Goal: Information Seeking & Learning: Learn about a topic

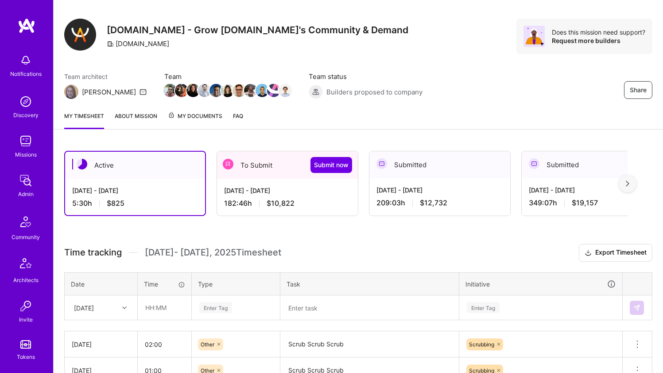
scroll to position [182, 0]
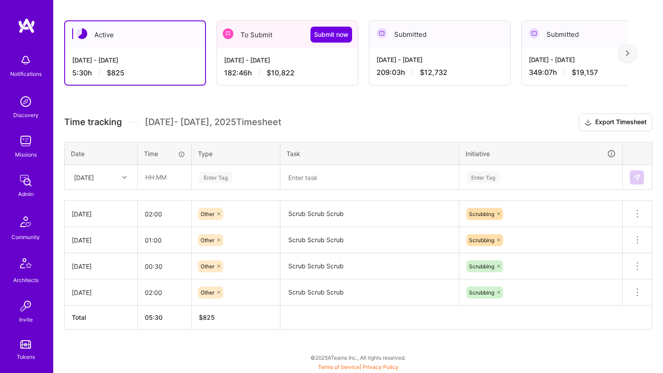
click at [113, 182] on div "Sun, Oct 12" at bounding box center [94, 177] width 49 height 15
click at [104, 303] on div "Fri, Oct 10" at bounding box center [101, 299] width 72 height 16
click at [184, 170] on input "text" at bounding box center [164, 176] width 53 height 23
type input "01:15"
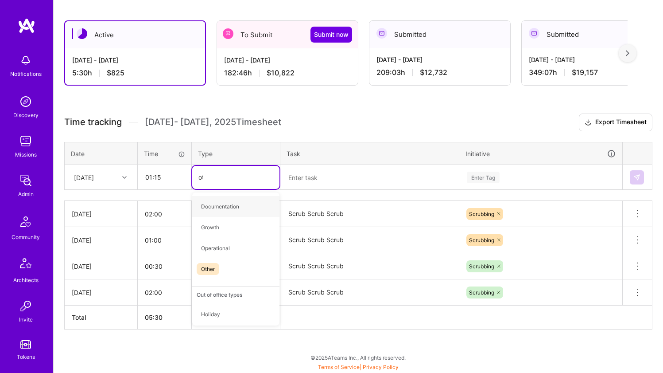
type input "oth"
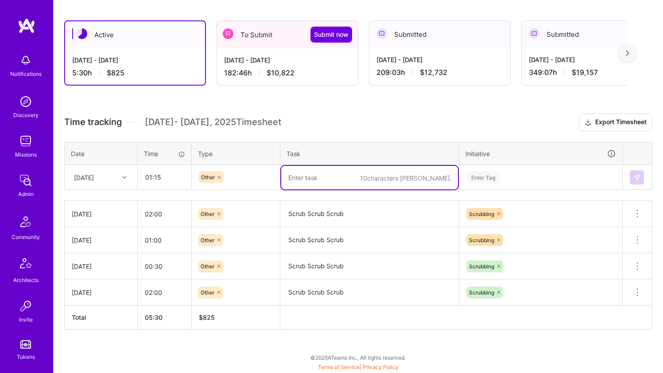
paste textarea "Scrub Scrub Scrub"
type textarea "Scrub Scrub Scrub"
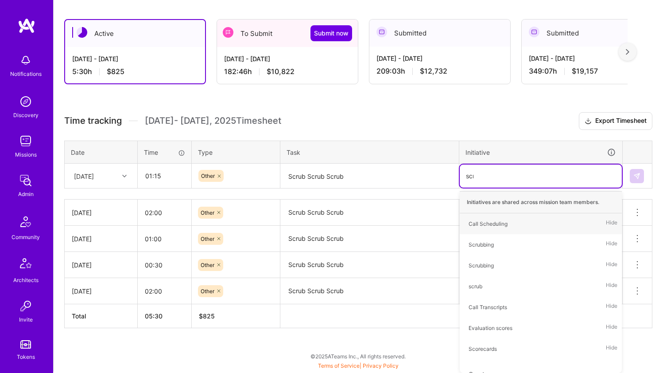
scroll to position [182, 0]
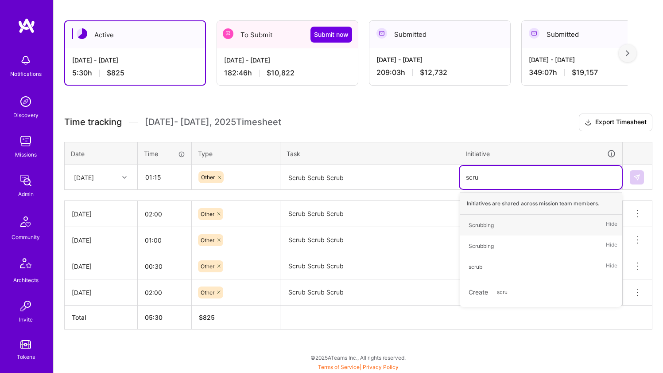
type input "scrub"
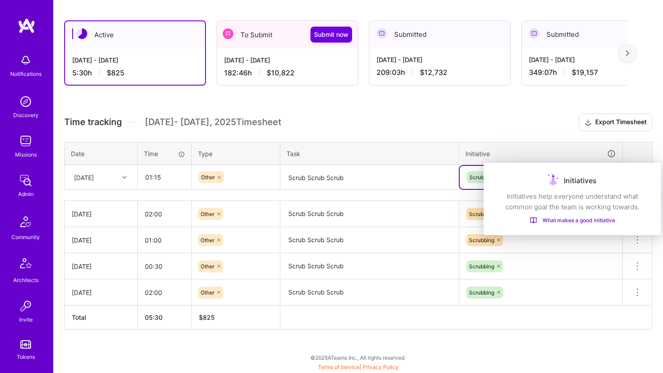
click at [639, 172] on div "Initiatives Initiatives help everyone understand what common goal the team is w…" at bounding box center [572, 199] width 177 height 72
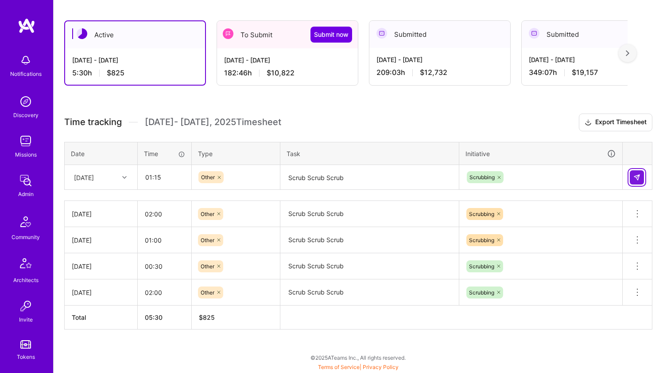
click at [644, 174] on div at bounding box center [637, 177] width 15 height 14
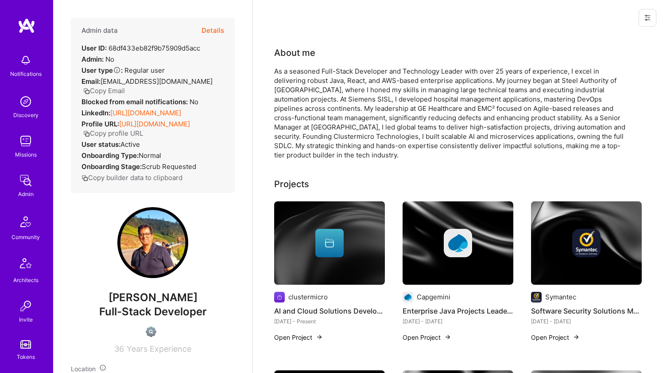
click at [148, 114] on link "https://linkedin.com/in/arup-basu-204275184" at bounding box center [145, 113] width 71 height 8
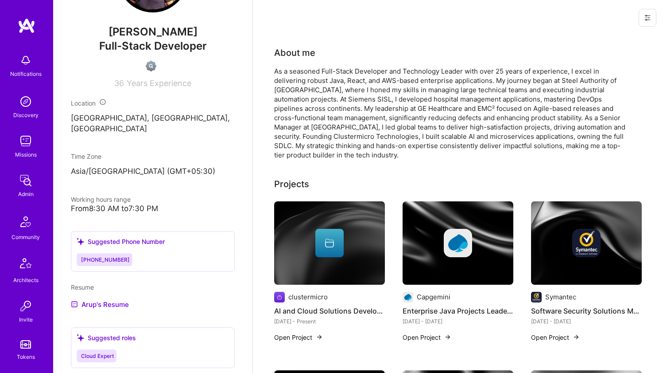
scroll to position [345, 0]
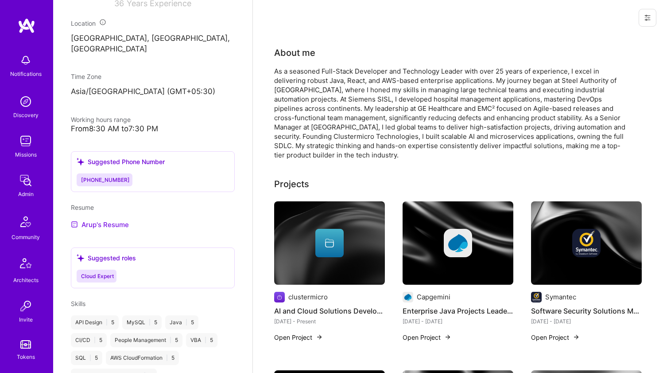
click at [115, 229] on link "Arup's Resume" at bounding box center [100, 224] width 58 height 11
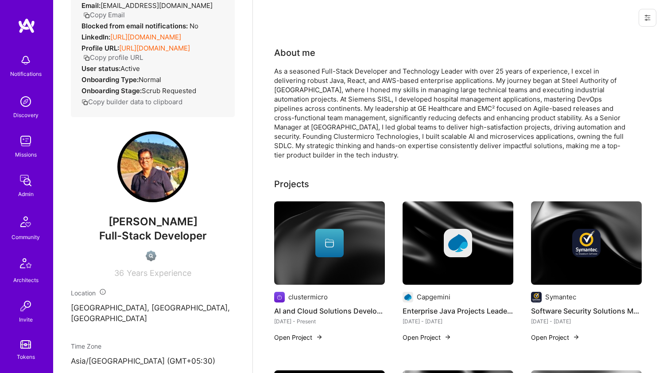
scroll to position [0, 0]
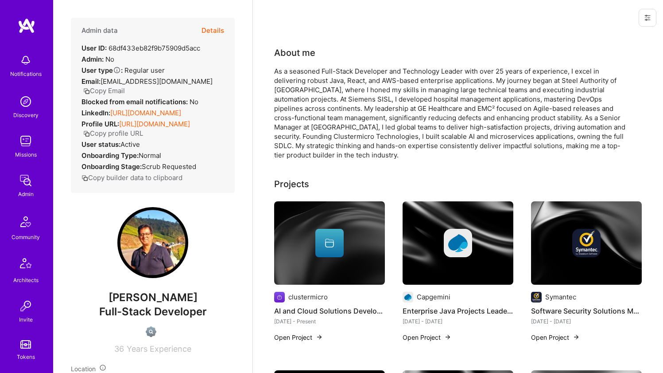
click at [338, 65] on div "About me As a seasoned Full-Stack Developer and Technology Leader with over 25 …" at bounding box center [451, 102] width 354 height 113
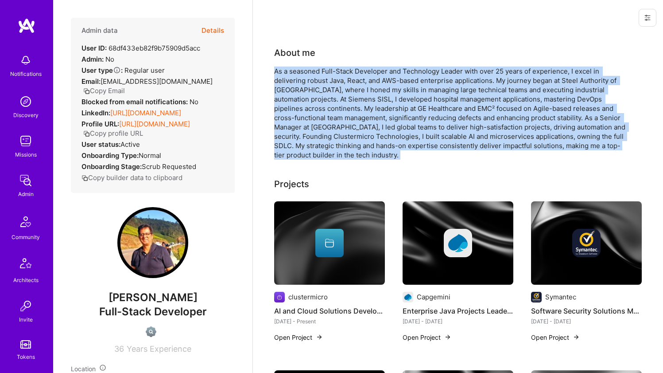
click at [338, 65] on div "About me As a seasoned Full-Stack Developer and Technology Leader with over 25 …" at bounding box center [451, 102] width 354 height 113
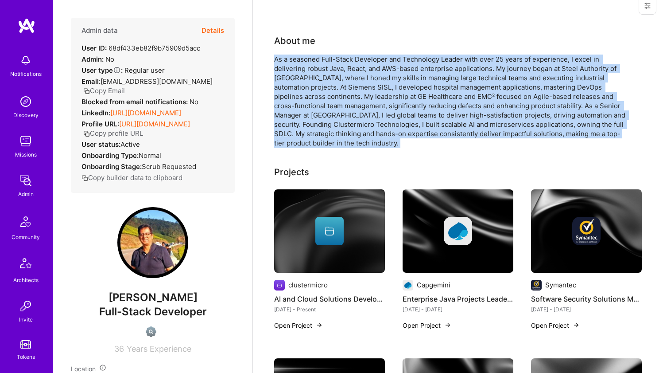
scroll to position [32, 0]
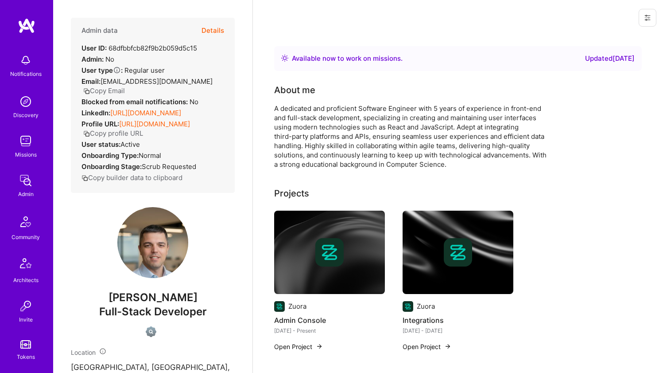
click at [146, 117] on link "https://linkedin.com/in/martin1evtimov" at bounding box center [145, 113] width 71 height 8
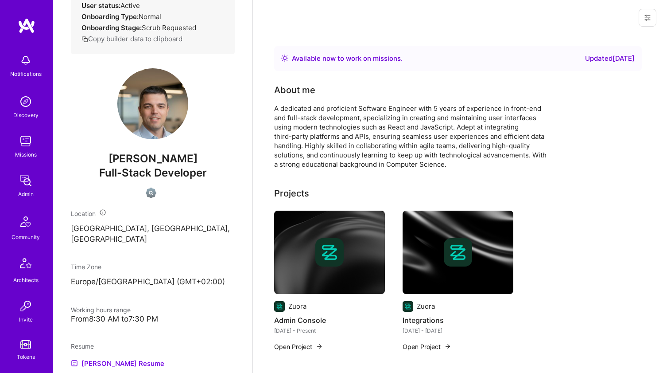
scroll to position [347, 0]
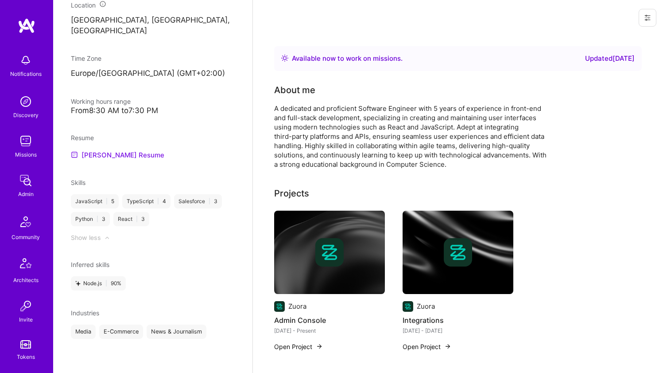
click at [98, 160] on link "Martin's Resume" at bounding box center [117, 154] width 93 height 11
click at [306, 109] on div "A dedicated and proficient Software Engineer with 5 years of experience in fron…" at bounding box center [451, 136] width 354 height 65
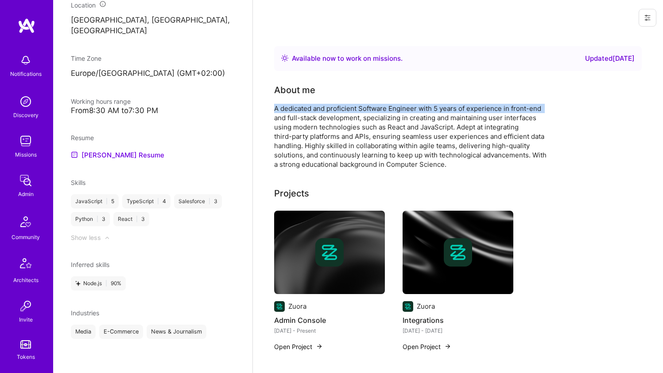
click at [306, 109] on div "A dedicated and proficient Software Engineer with 5 years of experience in fron…" at bounding box center [451, 136] width 354 height 65
click at [305, 109] on div "A dedicated and proficient Software Engineer with 5 years of experience in fron…" at bounding box center [451, 136] width 354 height 65
click at [312, 99] on div "About me A dedicated and proficient Software Engineer with 5 years of experienc…" at bounding box center [451, 126] width 354 height 86
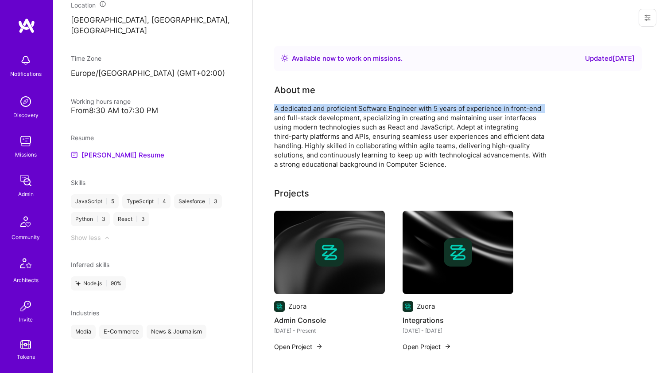
click at [312, 99] on div "About me A dedicated and proficient Software Engineer with 5 years of experienc…" at bounding box center [451, 126] width 354 height 86
drag, startPoint x: 312, startPoint y: 99, endPoint x: 307, endPoint y: 117, distance: 18.9
click at [307, 117] on div "About me A dedicated and proficient Software Engineer with 5 years of experienc…" at bounding box center [451, 126] width 354 height 86
click at [307, 117] on div "A dedicated and proficient Software Engineer with 5 years of experience in fron…" at bounding box center [451, 136] width 354 height 65
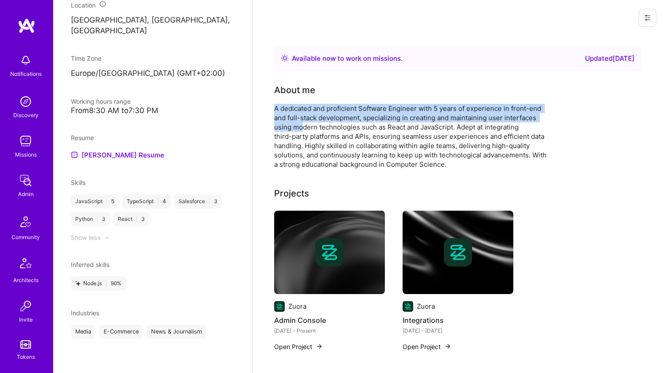
drag, startPoint x: 303, startPoint y: 123, endPoint x: 304, endPoint y: 101, distance: 22.2
click at [304, 101] on div "About me A dedicated and proficient Software Engineer with 5 years of experienc…" at bounding box center [451, 126] width 354 height 86
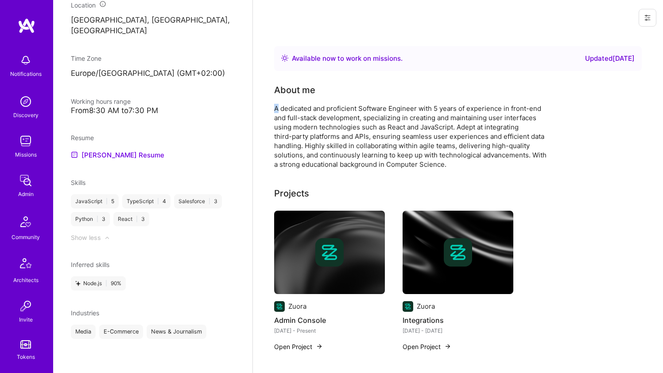
click at [304, 101] on div "About me A dedicated and proficient Software Engineer with 5 years of experienc…" at bounding box center [451, 126] width 354 height 86
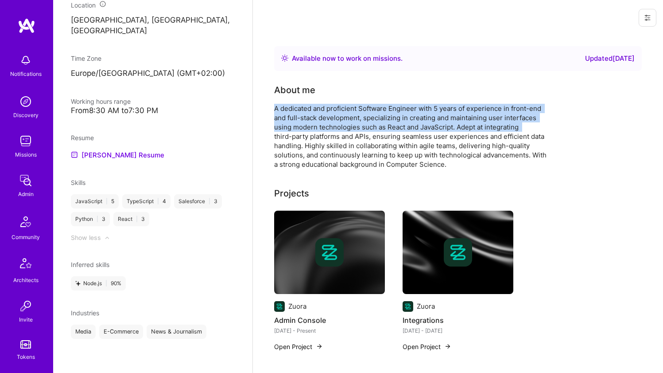
drag, startPoint x: 304, startPoint y: 101, endPoint x: 299, endPoint y: 126, distance: 25.9
click at [299, 126] on div "About me A dedicated and proficient Software Engineer with 5 years of experienc…" at bounding box center [451, 126] width 354 height 86
click at [299, 126] on div "A dedicated and proficient Software Engineer with 5 years of experience in fron…" at bounding box center [451, 136] width 354 height 65
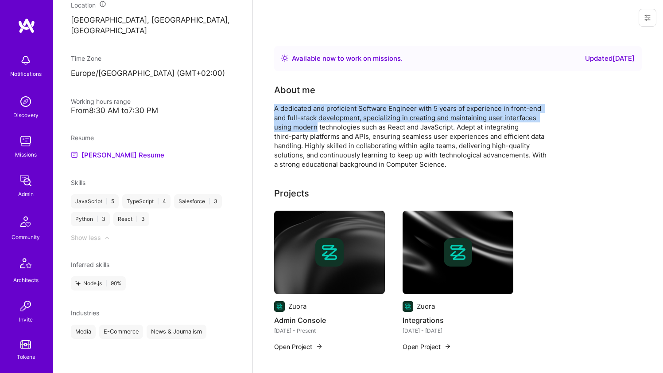
drag, startPoint x: 299, startPoint y: 126, endPoint x: 300, endPoint y: 99, distance: 26.6
click at [300, 99] on div "About me A dedicated and proficient Software Engineer with 5 years of experienc…" at bounding box center [451, 126] width 354 height 86
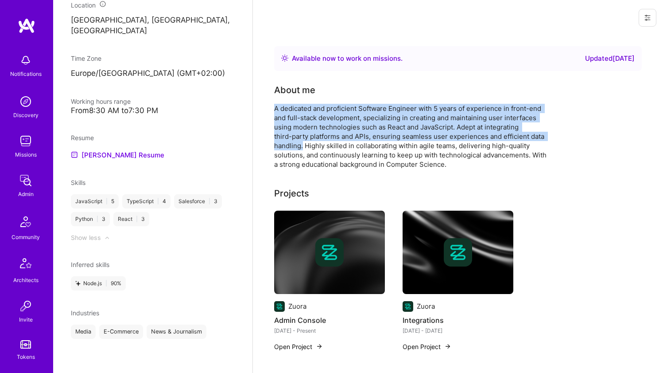
drag, startPoint x: 300, startPoint y: 99, endPoint x: 299, endPoint y: 141, distance: 41.7
click at [299, 141] on div "About me A dedicated and proficient Software Engineer with 5 years of experienc…" at bounding box center [451, 126] width 354 height 86
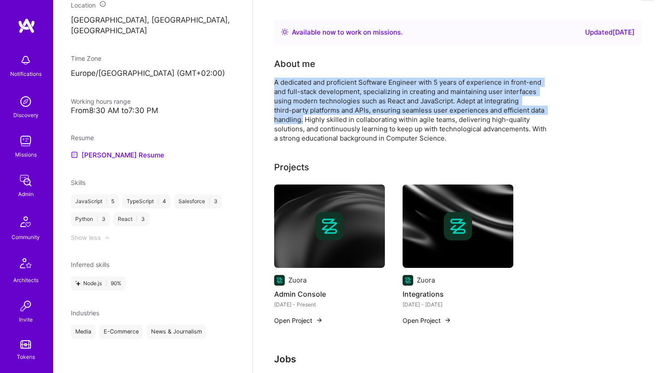
scroll to position [51, 0]
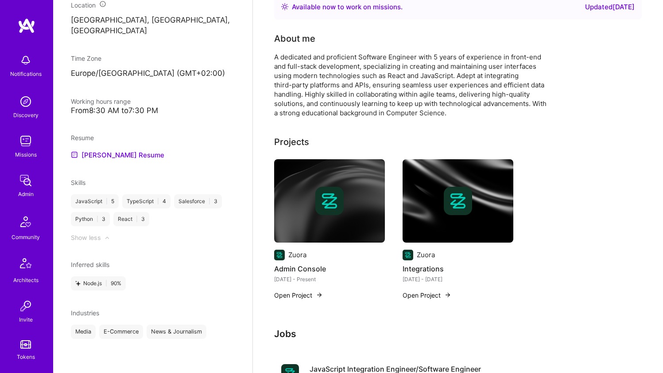
click at [303, 107] on div "A dedicated and proficient Software Engineer with 5 years of experience in fron…" at bounding box center [451, 84] width 354 height 65
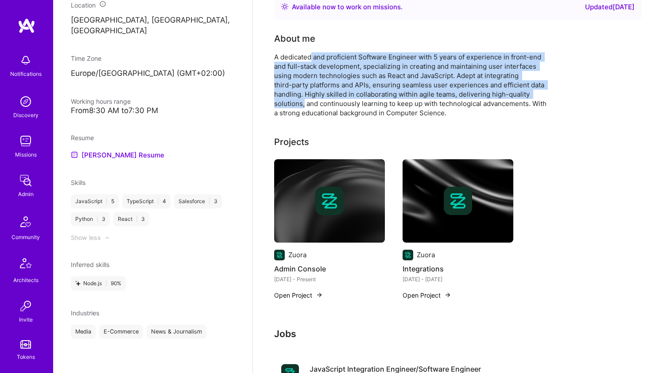
drag, startPoint x: 304, startPoint y: 106, endPoint x: 311, endPoint y: 58, distance: 48.5
click at [311, 58] on div "A dedicated and proficient Software Engineer with 5 years of experience in fron…" at bounding box center [451, 84] width 354 height 65
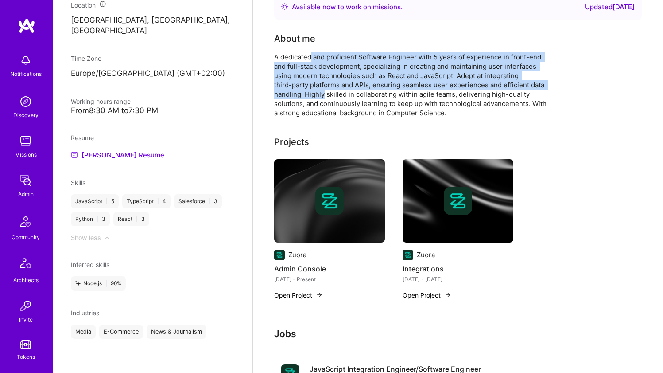
drag, startPoint x: 311, startPoint y: 58, endPoint x: 308, endPoint y: 90, distance: 32.1
click at [308, 90] on div "A dedicated and proficient Software Engineer with 5 years of experience in fron…" at bounding box center [451, 84] width 354 height 65
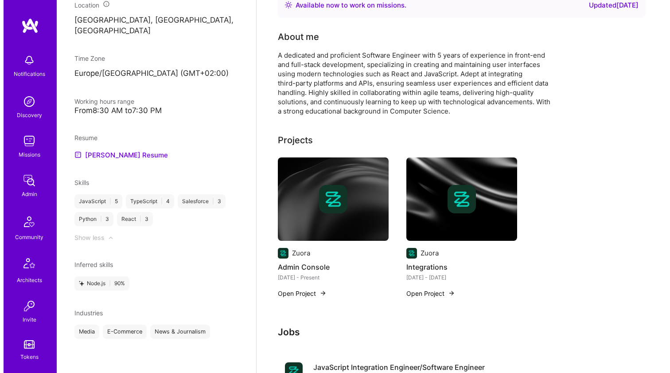
scroll to position [55, 0]
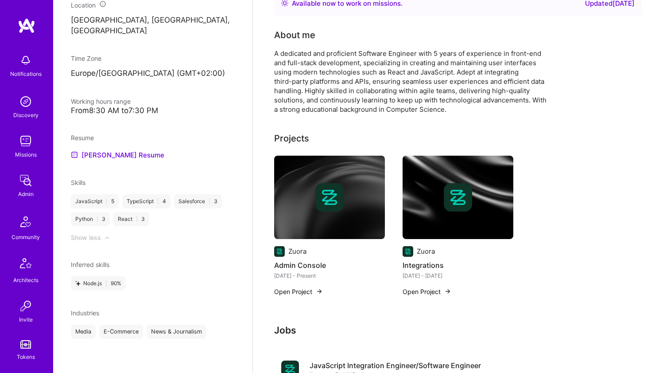
click at [329, 206] on img at bounding box center [329, 197] width 28 height 28
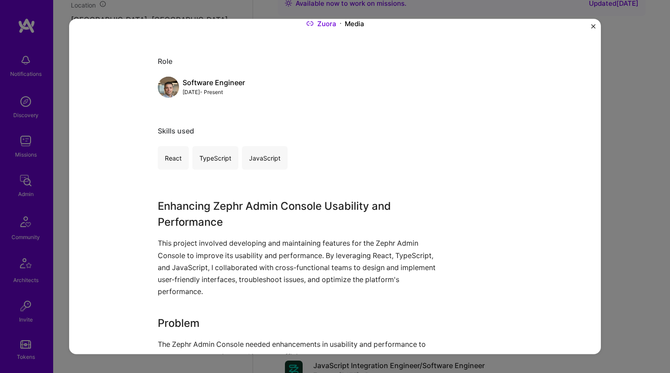
scroll to position [89, 0]
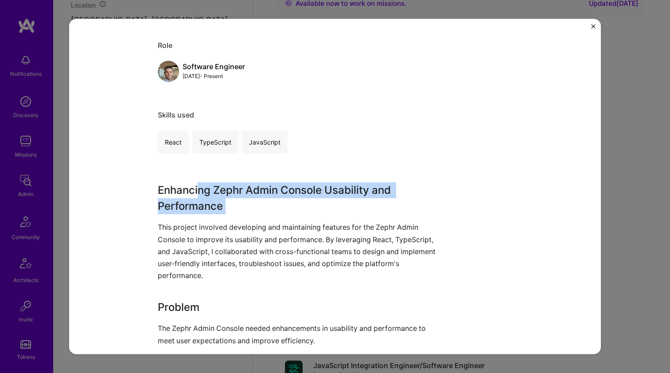
drag, startPoint x: 198, startPoint y: 183, endPoint x: 229, endPoint y: 224, distance: 51.8
click at [229, 223] on div "Enhancing Zephr Admin Console Usability and Performance This project involved d…" at bounding box center [302, 341] width 288 height 318
click at [229, 224] on p "This project involved developing and maintaining features for the Zephr Admin C…" at bounding box center [302, 251] width 288 height 60
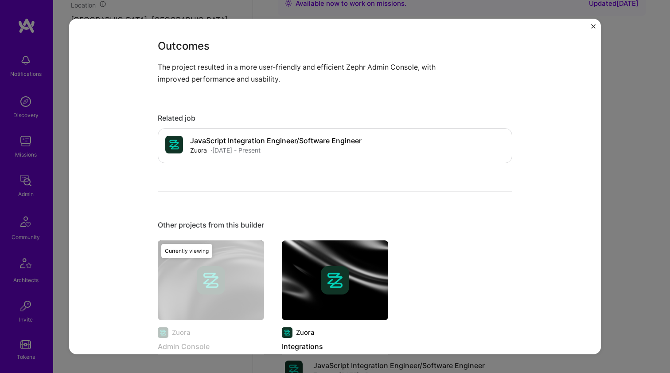
scroll to position [515, 0]
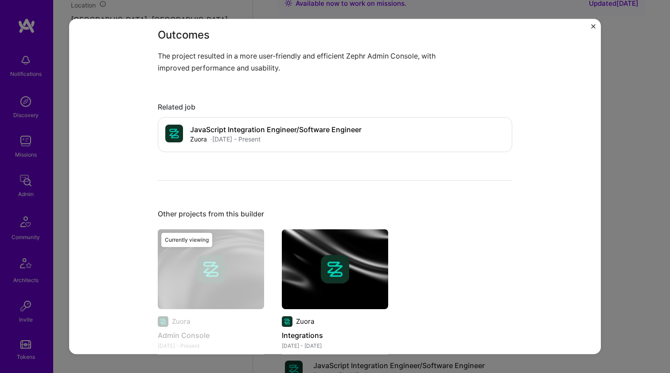
click at [305, 249] on img at bounding box center [335, 269] width 106 height 80
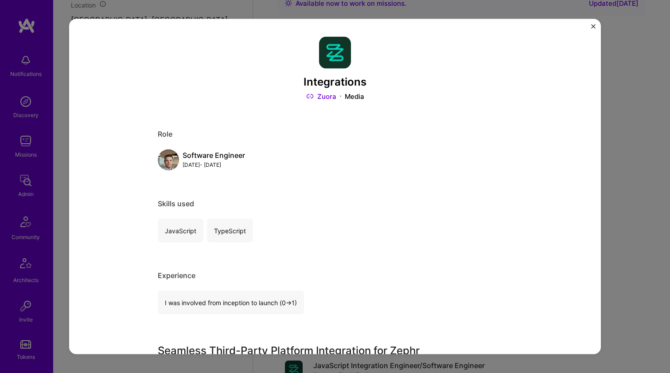
scroll to position [275, 0]
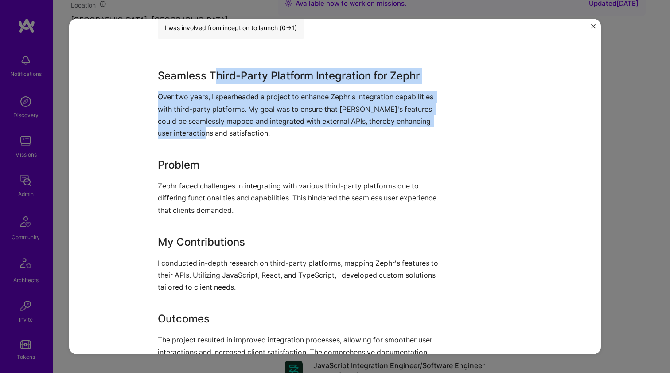
drag, startPoint x: 210, startPoint y: 74, endPoint x: 214, endPoint y: 138, distance: 64.0
click at [214, 137] on div "Seamless Third-Party Platform Integration for Zephr Over two years, I spearhead…" at bounding box center [302, 225] width 288 height 314
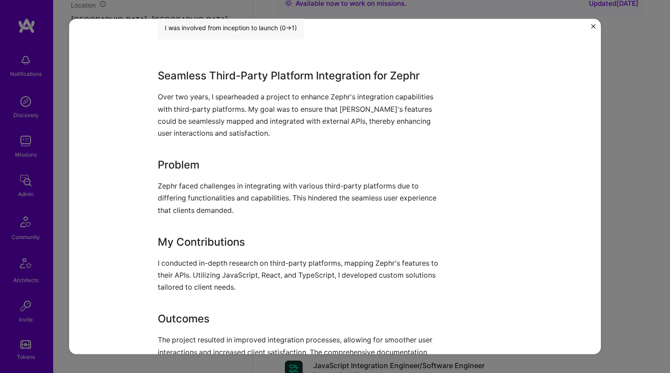
click at [214, 138] on div "Seamless Third-Party Platform Integration for Zephr Over two years, I spearhead…" at bounding box center [302, 225] width 288 height 314
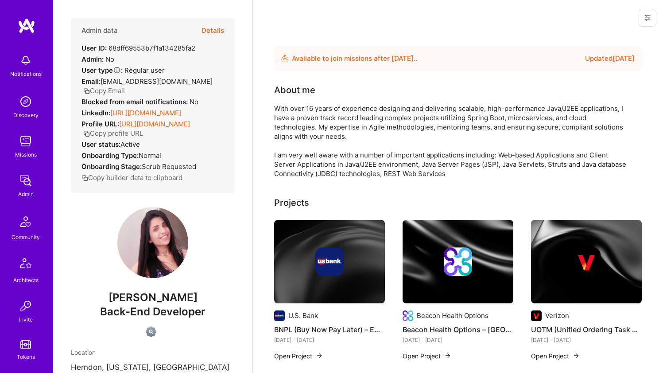
click at [145, 112] on link "[URL][DOMAIN_NAME]" at bounding box center [145, 113] width 71 height 8
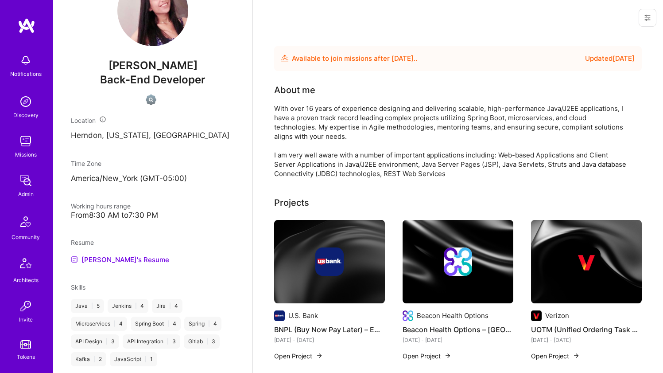
scroll to position [277, 0]
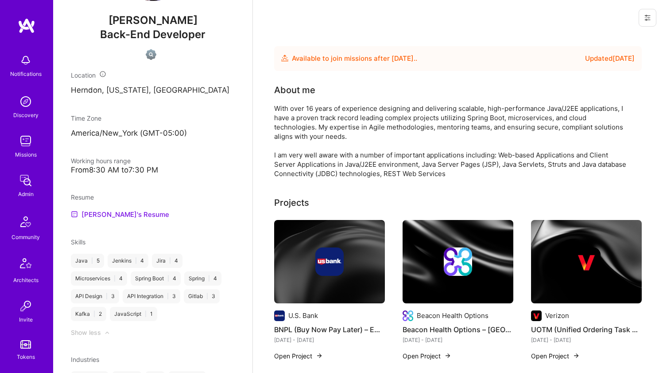
click at [113, 219] on link "[PERSON_NAME]'s Resume" at bounding box center [120, 214] width 98 height 11
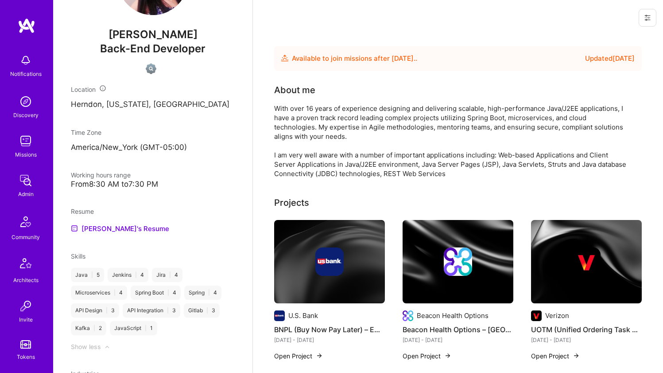
scroll to position [0, 0]
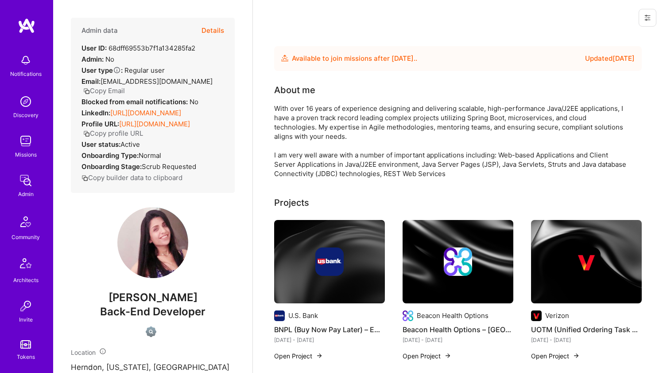
click at [328, 124] on div "With over 16 years of experience designing and delivering scalable, high-perfor…" at bounding box center [451, 141] width 354 height 74
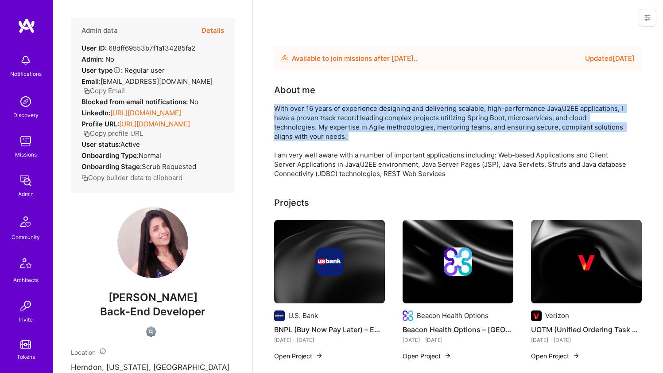
click at [328, 124] on div "With over 16 years of experience designing and delivering scalable, high-perfor…" at bounding box center [451, 141] width 354 height 74
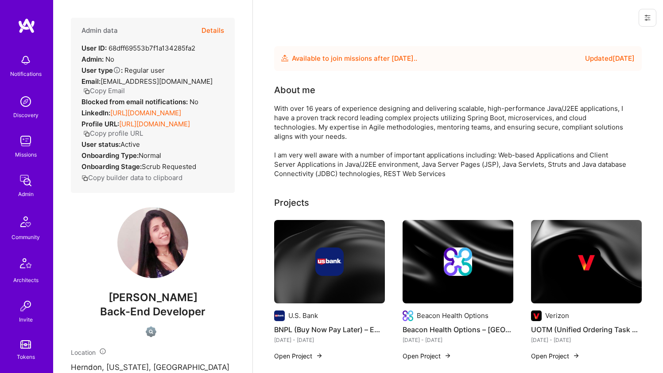
click at [315, 163] on div "With over 16 years of experience designing and delivering scalable, high-perfor…" at bounding box center [451, 141] width 354 height 74
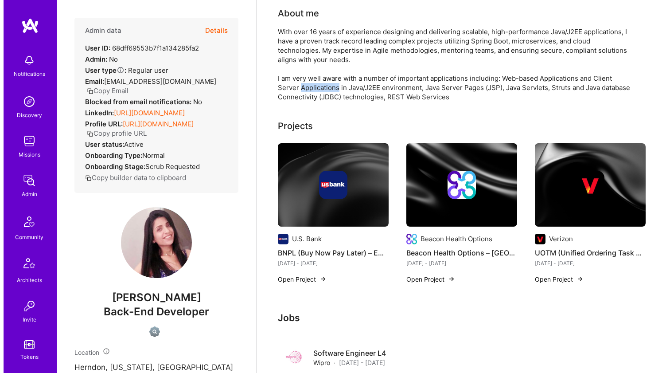
scroll to position [124, 0]
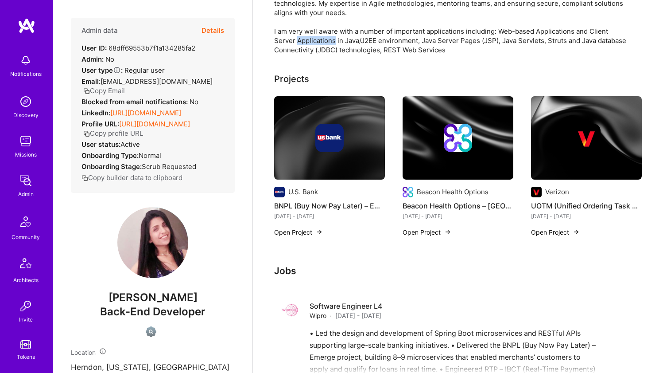
click at [314, 163] on img at bounding box center [329, 137] width 111 height 83
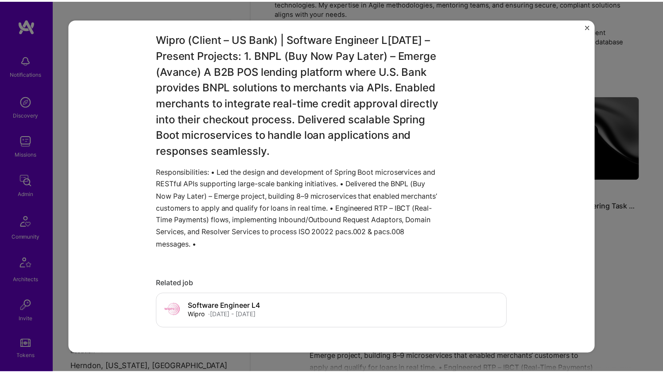
scroll to position [603, 0]
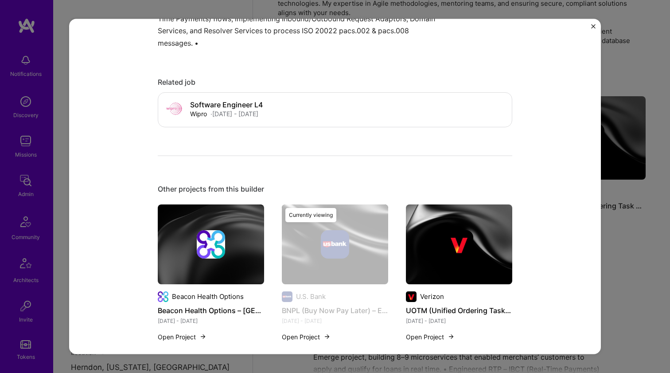
click at [614, 85] on div "BNPL (Buy Now Pay Later) – Emerge (Avance) A B2B POS lending platform where U.S…" at bounding box center [335, 186] width 670 height 373
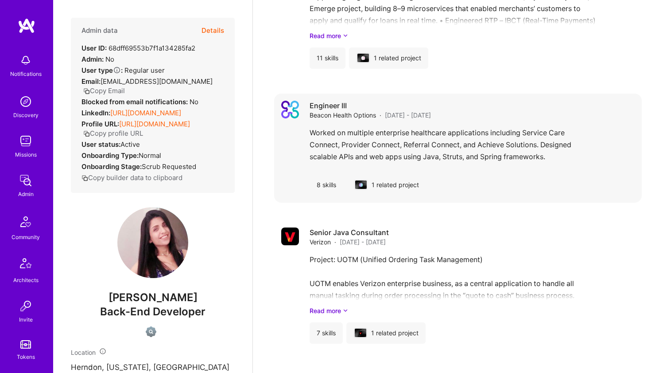
scroll to position [389, 0]
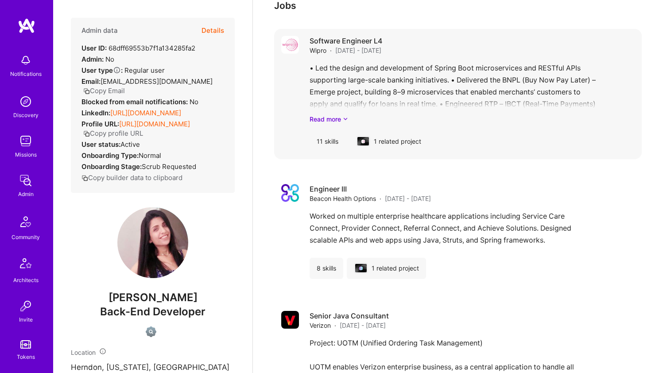
click at [376, 105] on div "• Led the design and development of Spring Boot microservices and RESTful APIs …" at bounding box center [472, 93] width 325 height 62
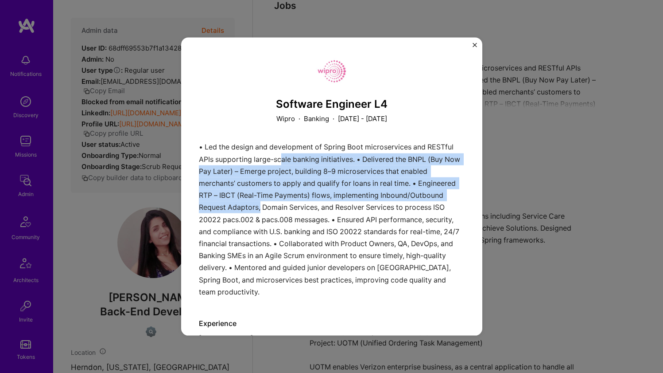
drag, startPoint x: 310, startPoint y: 151, endPoint x: 327, endPoint y: 202, distance: 53.7
click at [327, 201] on div "• Led the design and development of Spring Boot microservices and RESTful APIs …" at bounding box center [332, 221] width 266 height 160
click at [327, 202] on div "• Led the design and development of Spring Boot microservices and RESTful APIs …" at bounding box center [332, 221] width 266 height 160
drag, startPoint x: 326, startPoint y: 202, endPoint x: 279, endPoint y: 154, distance: 66.7
click at [279, 154] on div "• Led the design and development of Spring Boot microservices and RESTful APIs …" at bounding box center [332, 221] width 266 height 160
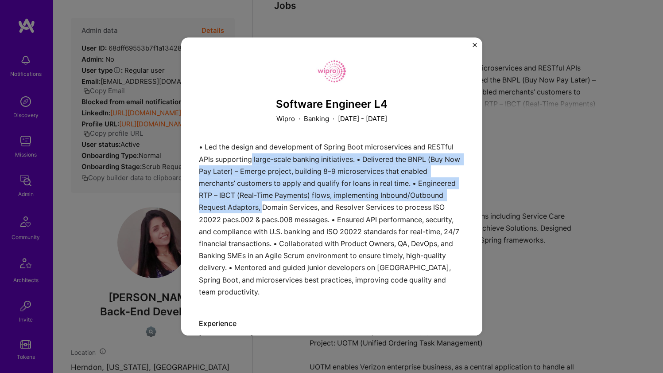
click at [279, 154] on div "• Led the design and development of Spring Boot microservices and RESTful APIs …" at bounding box center [332, 221] width 266 height 160
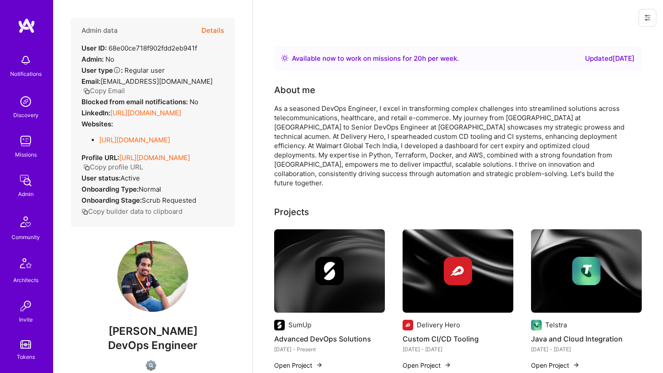
drag, startPoint x: 129, startPoint y: 124, endPoint x: 124, endPoint y: 134, distance: 11.3
click at [129, 117] on link "[URL][DOMAIN_NAME]" at bounding box center [145, 113] width 71 height 8
click at [113, 144] on link "[URL][DOMAIN_NAME]" at bounding box center [134, 140] width 71 height 8
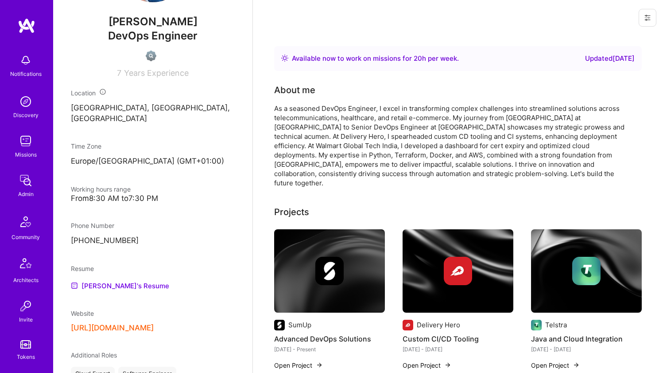
scroll to position [373, 0]
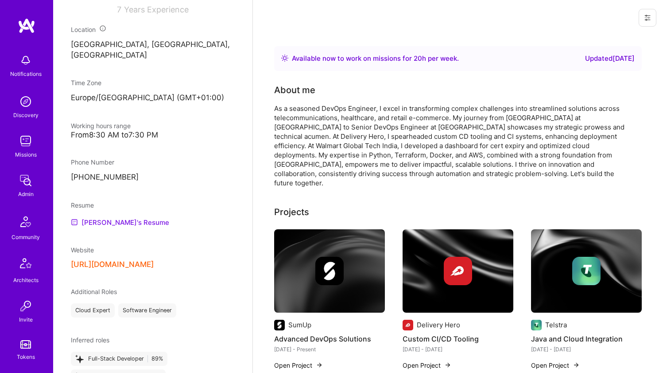
click at [95, 224] on link "[PERSON_NAME]'s Resume" at bounding box center [120, 222] width 98 height 11
click at [114, 269] on button "[URL][DOMAIN_NAME]" at bounding box center [112, 264] width 83 height 9
click at [319, 113] on div "As a seasoned DevOps Engineer, I excel in transforming complex challenges into …" at bounding box center [451, 146] width 354 height 84
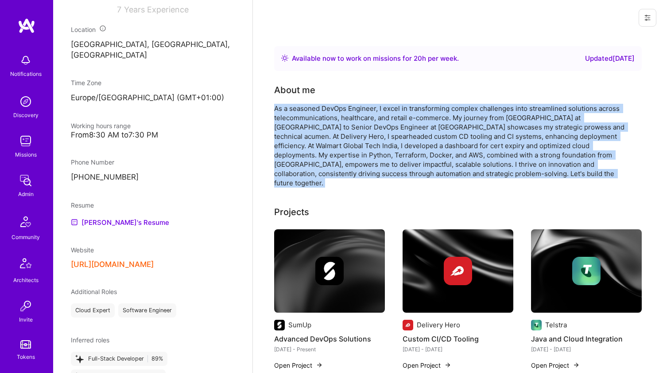
click at [319, 113] on div "As a seasoned DevOps Engineer, I excel in transforming complex challenges into …" at bounding box center [451, 146] width 354 height 84
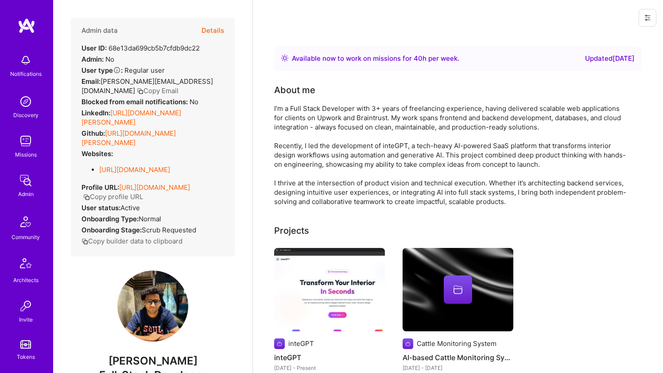
click at [168, 114] on link "[URL][DOMAIN_NAME][PERSON_NAME]" at bounding box center [132, 118] width 100 height 18
click at [154, 132] on link "[URL][DOMAIN_NAME][PERSON_NAME]" at bounding box center [129, 138] width 94 height 18
click at [137, 165] on li "[URL][DOMAIN_NAME]" at bounding box center [134, 169] width 71 height 9
click at [137, 166] on link "[URL][DOMAIN_NAME]" at bounding box center [134, 169] width 71 height 8
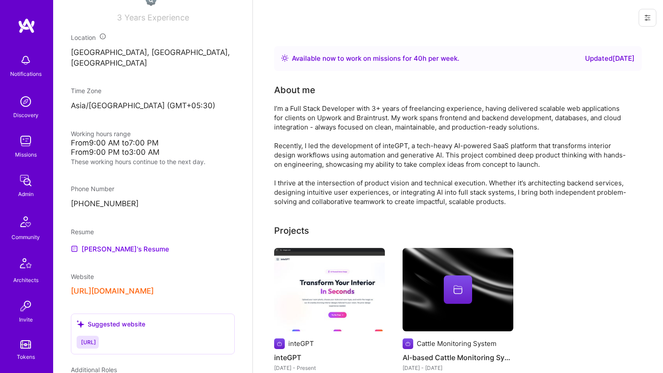
scroll to position [408, 0]
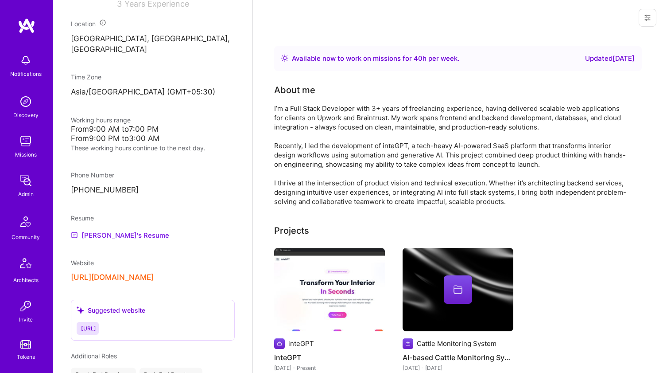
click at [109, 233] on link "[PERSON_NAME]'s Resume" at bounding box center [120, 235] width 98 height 11
click at [334, 109] on div "I’m a Full Stack Developer with 3+ years of freelancing experience, having deli…" at bounding box center [451, 155] width 354 height 102
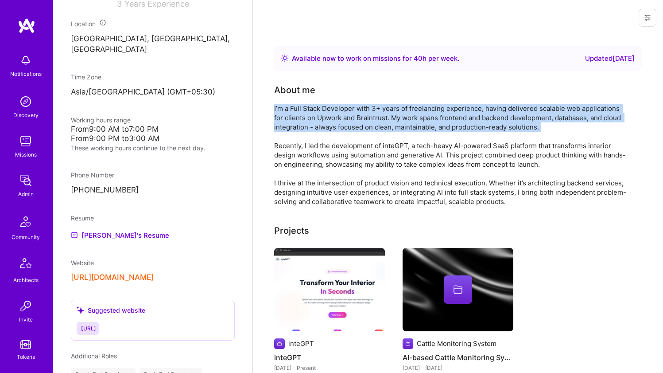
click at [334, 109] on div "I’m a Full Stack Developer with 3+ years of freelancing experience, having deli…" at bounding box center [451, 155] width 354 height 102
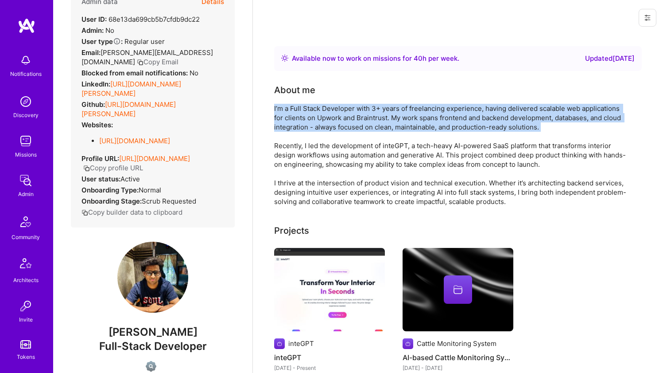
scroll to position [0, 0]
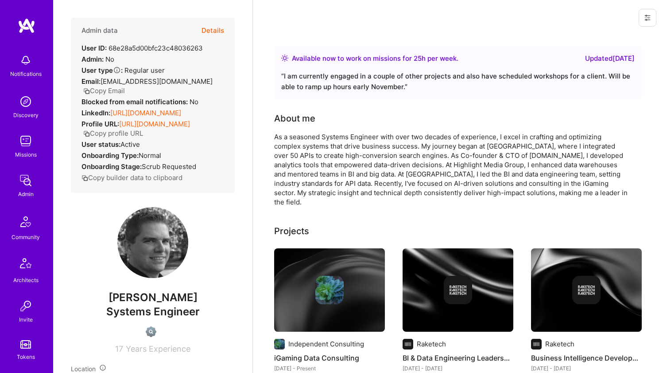
click at [152, 115] on link "https://linkedin.com/in/emilhunefalk" at bounding box center [145, 113] width 71 height 8
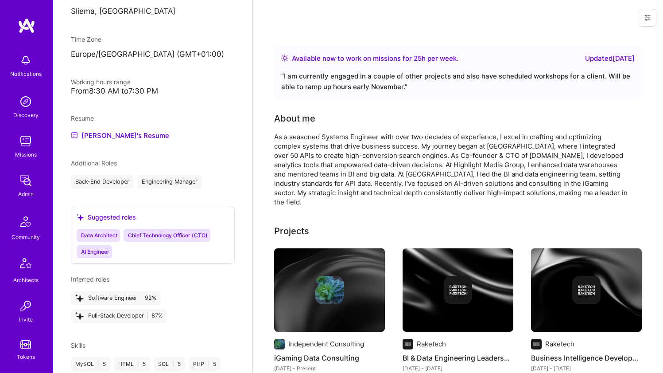
scroll to position [372, 0]
click at [110, 138] on div "Resume Emil's Resume" at bounding box center [153, 127] width 164 height 27
click at [113, 141] on link "Emil's Resume" at bounding box center [120, 135] width 98 height 11
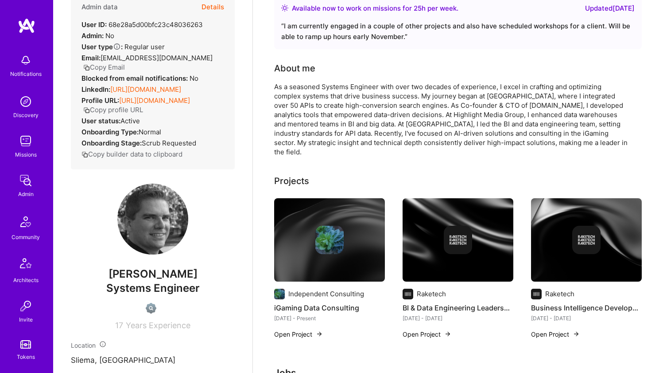
scroll to position [0, 0]
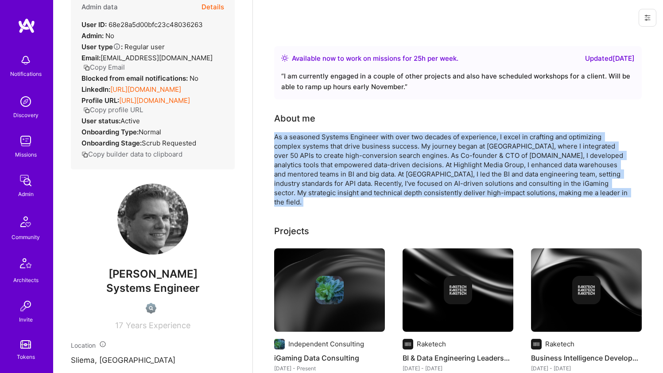
drag, startPoint x: 342, startPoint y: 130, endPoint x: 320, endPoint y: 200, distance: 72.7
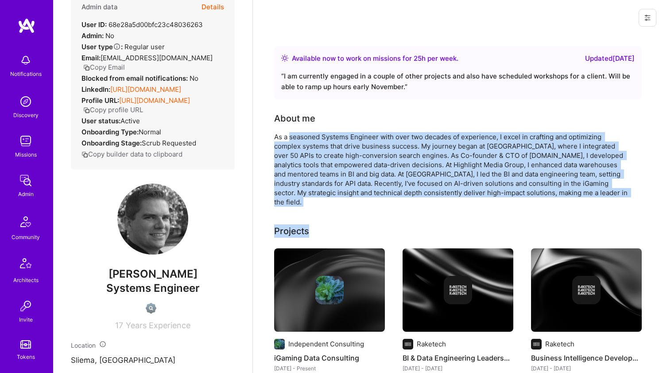
drag, startPoint x: 320, startPoint y: 200, endPoint x: 300, endPoint y: 140, distance: 63.5
click at [301, 136] on div "As a seasoned Systems Engineer with over two decades of experience, I excel in …" at bounding box center [451, 169] width 354 height 74
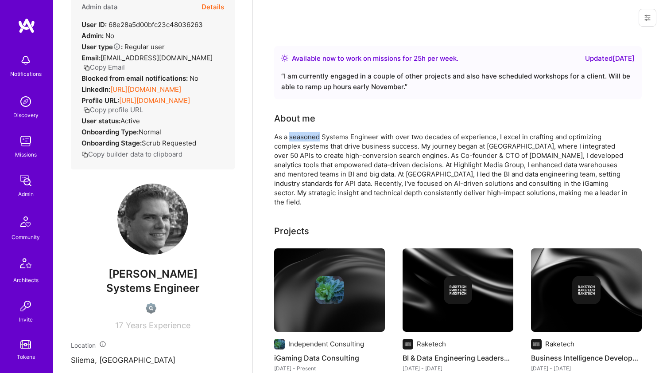
click at [301, 136] on div "As a seasoned Systems Engineer with over two decades of experience, I excel in …" at bounding box center [451, 169] width 354 height 74
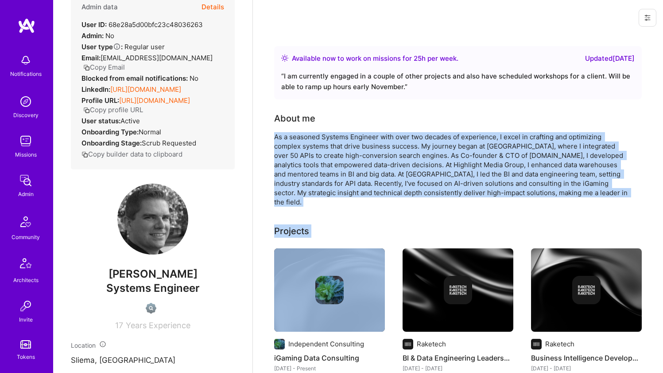
drag, startPoint x: 301, startPoint y: 136, endPoint x: 286, endPoint y: 198, distance: 63.7
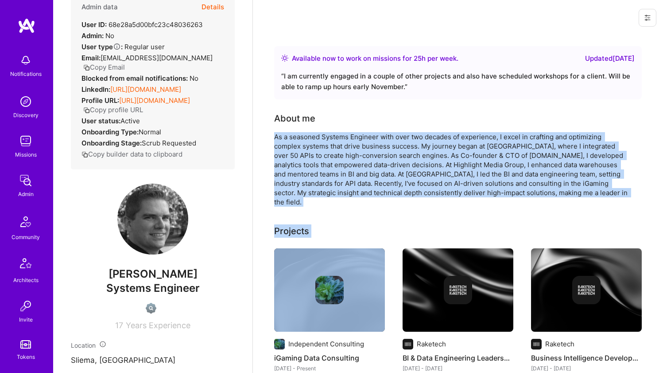
drag, startPoint x: 286, startPoint y: 198, endPoint x: 284, endPoint y: 125, distance: 73.2
click at [284, 125] on div "About me As a seasoned Systems Engineer with over two decades of experience, I …" at bounding box center [451, 159] width 354 height 95
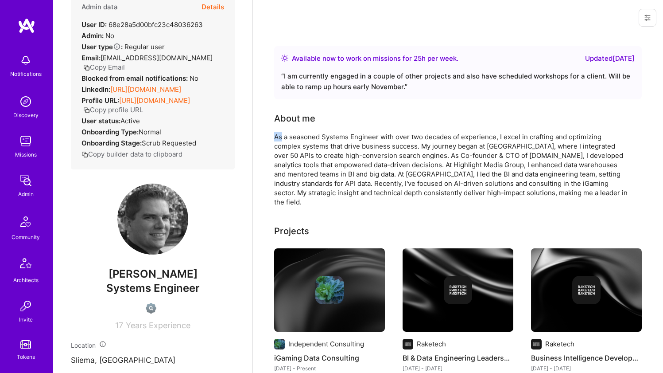
click at [284, 125] on div "About me As a seasoned Systems Engineer with over two decades of experience, I …" at bounding box center [451, 159] width 354 height 95
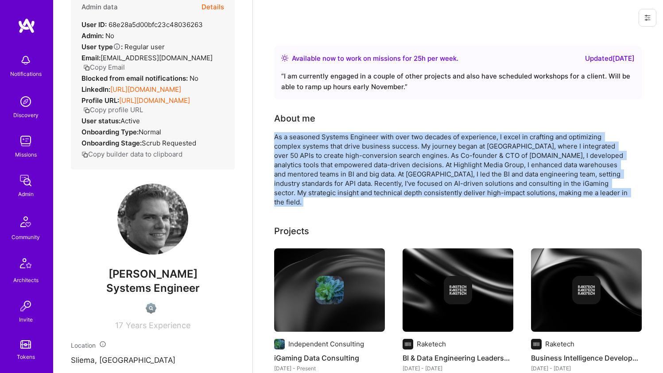
drag, startPoint x: 284, startPoint y: 125, endPoint x: 272, endPoint y: 167, distance: 43.3
click at [281, 162] on div "As a seasoned Systems Engineer with over two decades of experience, I excel in …" at bounding box center [451, 169] width 354 height 74
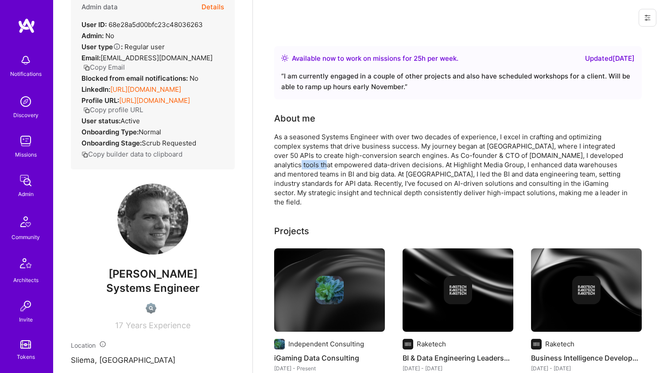
click at [281, 162] on div "As a seasoned Systems Engineer with over two decades of experience, I excel in …" at bounding box center [451, 169] width 354 height 74
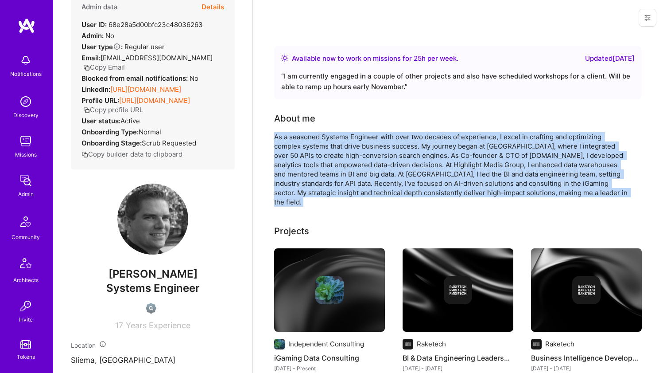
drag, startPoint x: 281, startPoint y: 162, endPoint x: 279, endPoint y: 132, distance: 29.8
click at [279, 132] on div "As a seasoned Systems Engineer with over two decades of experience, I excel in …" at bounding box center [451, 169] width 354 height 74
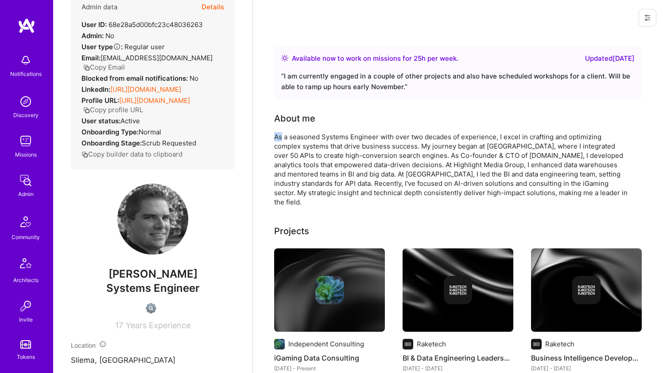
click at [279, 132] on div "As a seasoned Systems Engineer with over two decades of experience, I excel in …" at bounding box center [451, 169] width 354 height 74
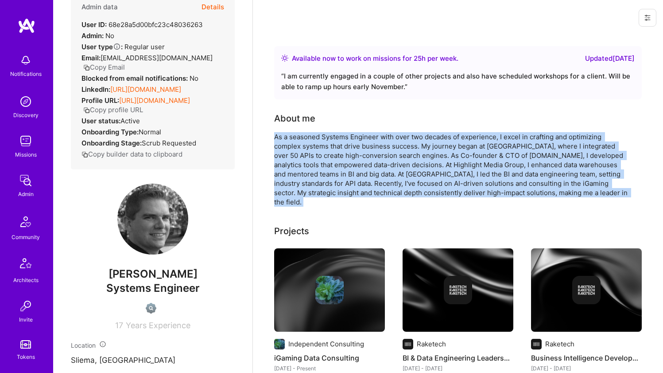
click at [279, 132] on div "As a seasoned Systems Engineer with over two decades of experience, I excel in …" at bounding box center [451, 169] width 354 height 74
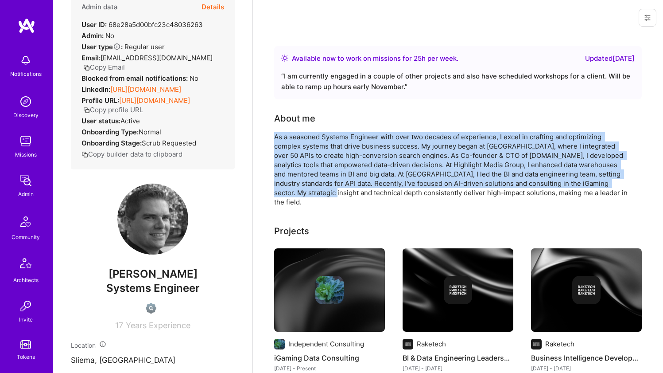
drag, startPoint x: 279, startPoint y: 132, endPoint x: 287, endPoint y: 191, distance: 59.5
click at [287, 191] on div "As a seasoned Systems Engineer with over two decades of experience, I excel in …" at bounding box center [451, 169] width 354 height 74
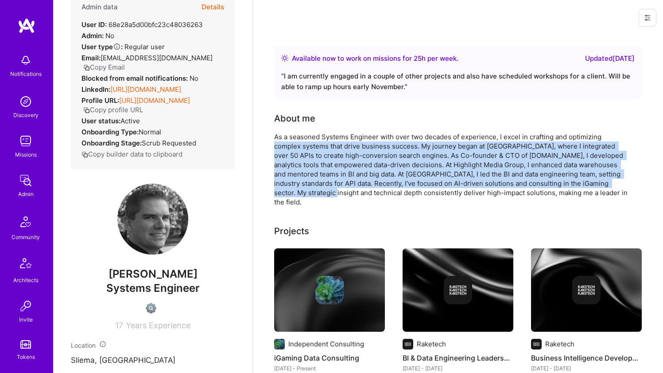
drag, startPoint x: 287, startPoint y: 191, endPoint x: 281, endPoint y: 144, distance: 47.4
click at [281, 144] on div "As a seasoned Systems Engineer with over two decades of experience, I excel in …" at bounding box center [451, 169] width 354 height 74
drag, startPoint x: 281, startPoint y: 144, endPoint x: 277, endPoint y: 192, distance: 48.5
click at [277, 192] on div "As a seasoned Systems Engineer with over two decades of experience, I excel in …" at bounding box center [451, 169] width 354 height 74
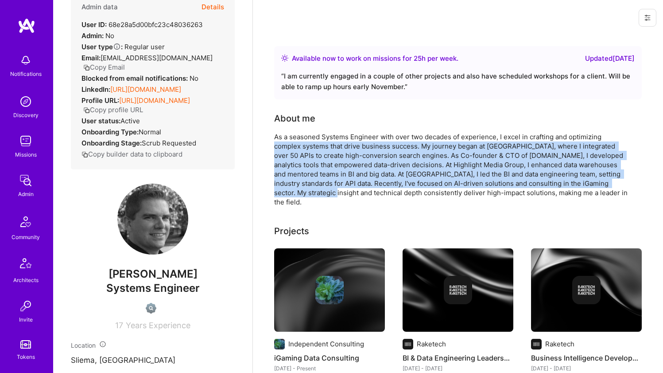
click at [277, 192] on div "As a seasoned Systems Engineer with over two decades of experience, I excel in …" at bounding box center [451, 169] width 354 height 74
drag, startPoint x: 277, startPoint y: 192, endPoint x: 275, endPoint y: 145, distance: 47.0
click at [275, 145] on div "As a seasoned Systems Engineer with over two decades of experience, I excel in …" at bounding box center [451, 169] width 354 height 74
